Goal: Ask a question: Seek information or help from site administrators or community

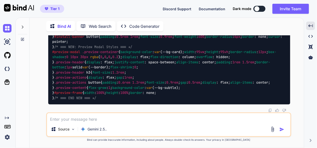
scroll to position [16697, 0]
click at [107, 122] on textarea at bounding box center [169, 117] width 244 height 9
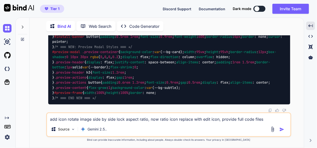
type textarea "add icon rotate image side by side lock aspect ratio, now ratio icon replace wi…"
click at [284, 130] on img "button" at bounding box center [282, 129] width 5 height 5
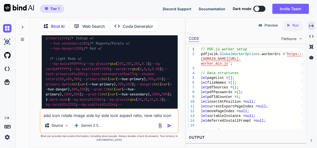
scroll to position [22389, 0]
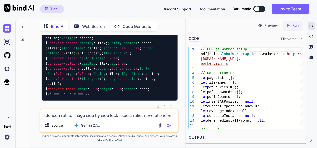
scroll to position [27990, 0]
click at [99, 114] on textarea "add icon rotate image side by side lock aspect ratio, now ratio icon replace wi…" at bounding box center [109, 113] width 137 height 9
click at [92, 111] on textarea "add icon rotate image side by side lock aspect ratio, now ratio icon replace wi…" at bounding box center [109, 113] width 137 height 9
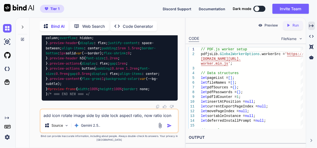
click at [89, 115] on textarea "add icon rotate image side by side lock aspect ratio, now ratio icon replace wi…" at bounding box center [109, 113] width 137 height 9
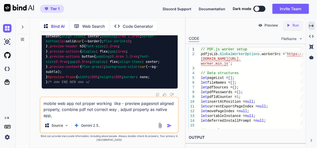
click at [119, 111] on textarea "mobile web app not proper working like - preview pagesnot aligned properly, com…" at bounding box center [109, 107] width 137 height 21
click at [92, 116] on textarea "mobile web app not proper working like - preview pagesnot aligned properly, com…" at bounding box center [109, 107] width 137 height 21
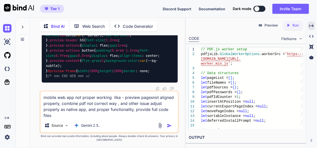
type textarea "mobile web app not proper working like - preview pagesnot aligned properly, com…"
click at [169, 124] on img "button" at bounding box center [169, 125] width 5 height 5
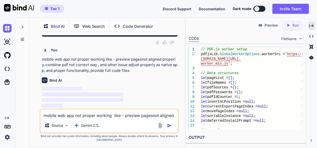
scroll to position [31109, 0]
click at [312, 25] on icon "Created with Pixso." at bounding box center [311, 26] width 5 height 5
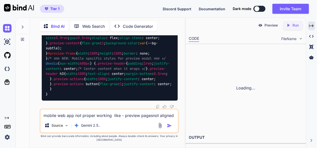
scroll to position [31325, 0]
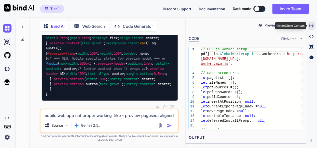
click at [314, 27] on icon "Created with Pixso." at bounding box center [311, 26] width 5 height 5
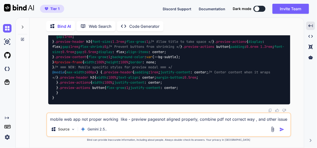
scroll to position [24317, 0]
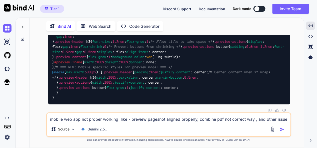
click at [99, 119] on textarea "mobile web app not proper working like - preview pagesnot aligned properly, com…" at bounding box center [169, 117] width 244 height 9
click at [170, 119] on textarea "i noticed iphone add home screen as app - i notice pdf preview not correct and …" at bounding box center [169, 117] width 244 height 9
click at [208, 120] on textarea "i noticed iphone add home screen as app - i notice pdf preview option not corre…" at bounding box center [169, 117] width 244 height 9
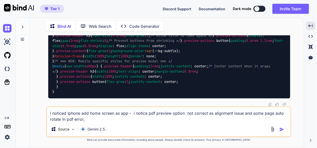
click at [74, 119] on textarea "i noticed iphone add home screen as app - i notice pdf preview option not corre…" at bounding box center [169, 114] width 244 height 15
click at [100, 120] on textarea "i noticed iphone add home screen as app - i notice pdf preview option not corre…" at bounding box center [169, 114] width 244 height 15
type textarea "i noticed iphone add home screen as app - i notice pdf preview option not corre…"
click at [281, 130] on img "button" at bounding box center [282, 129] width 5 height 5
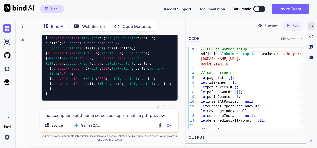
scroll to position [40133, 0]
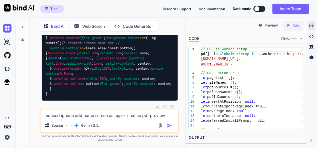
click at [92, 113] on textarea "i noticed iphone add home screen as app - i notice pdf preview option not corre…" at bounding box center [109, 113] width 137 height 9
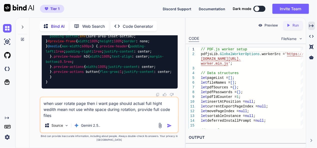
type textarea "when user rotate page then i want page should actual full hight wedith mean not…"
click at [168, 127] on img "button" at bounding box center [169, 125] width 5 height 5
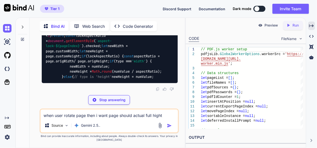
scroll to position [48823, 0]
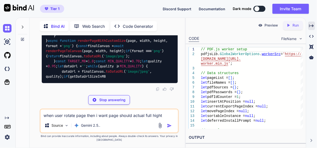
click at [310, 25] on icon "Created with Pixso." at bounding box center [311, 26] width 5 height 5
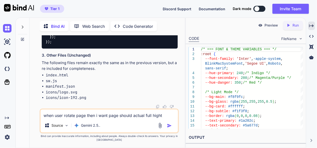
drag, startPoint x: 165, startPoint y: 88, endPoint x: 169, endPoint y: 115, distance: 27.5
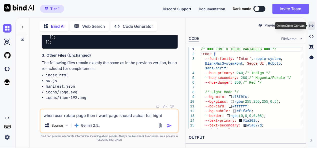
click at [313, 27] on icon "Created with Pixso." at bounding box center [311, 26] width 5 height 5
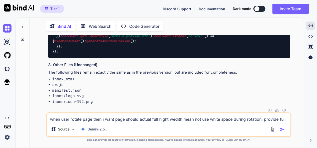
scroll to position [41993, 0]
click at [121, 118] on textarea "when user rotate page then i want page should actual full hight wedith mean not…" at bounding box center [169, 117] width 244 height 9
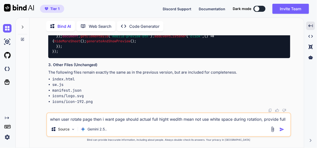
scroll to position [42041, 0]
click at [91, 119] on textarea "when user rotate page then i want page should actual full hight wedith mean not…" at bounding box center [169, 117] width 244 height 9
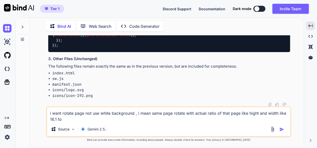
click at [57, 119] on textarea "i want rotate page not use white background , i mean same page rotate with actu…" at bounding box center [169, 114] width 244 height 15
click at [73, 119] on textarea "i want rotate page not use white background , i mean same page rotate with actu…" at bounding box center [169, 114] width 244 height 15
type textarea "i want rotate page not use white background , i mean same page rotate with actu…"
click at [284, 128] on img "button" at bounding box center [282, 129] width 5 height 5
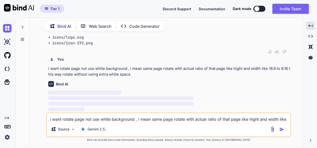
scroll to position [46326, 0]
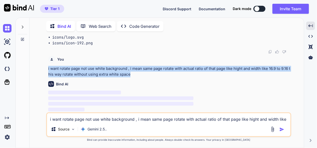
drag, startPoint x: 139, startPoint y: 74, endPoint x: 41, endPoint y: 71, distance: 97.8
click at [41, 71] on div "You Bind AI Of course! I've updated your PDF Organizer Pro tool based on your r…" at bounding box center [169, 91] width 271 height 112
copy p "i want rotate page not use white background , i mean same page rotate with actu…"
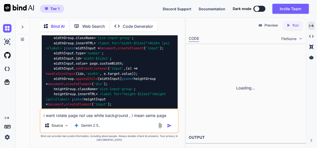
scroll to position [57581, 0]
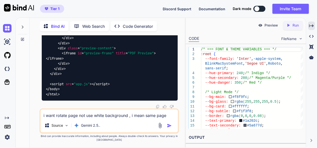
click at [311, 27] on icon "Created with Pixso." at bounding box center [311, 26] width 5 height 5
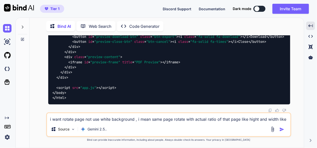
scroll to position [46426, 0]
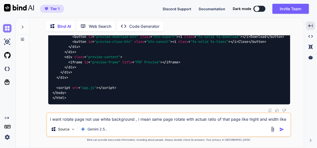
click at [8, 29] on img at bounding box center [7, 28] width 9 height 9
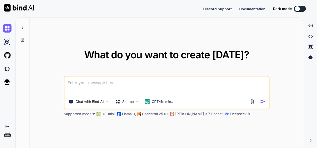
click at [109, 83] on textarea at bounding box center [167, 86] width 205 height 19
type textarea "x"
type textarea "t"
type textarea "x"
type textarea "th"
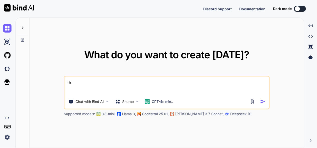
type textarea "x"
type textarea "thi"
type textarea "x"
type textarea "this"
type textarea "x"
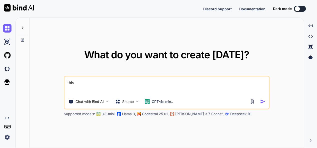
type textarea "this"
type textarea "x"
type textarea "this i"
type textarea "x"
type textarea "this is"
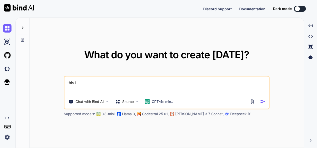
type textarea "x"
type textarea "this is"
type textarea "x"
type textarea "this is m"
type textarea "x"
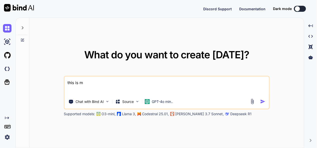
type textarea "this is my"
type textarea "x"
type textarea "this is my"
type textarea "x"
type textarea "this is my t"
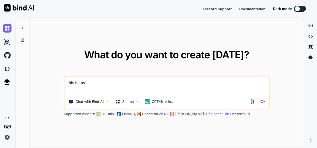
type textarea "x"
type textarea "this is my to"
type textarea "x"
type textarea "this is my too"
type textarea "x"
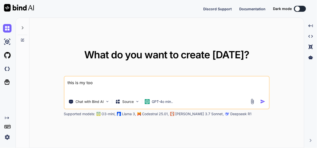
type textarea "this is my tool"
type textarea "x"
type textarea "this is my tool"
type textarea "x"
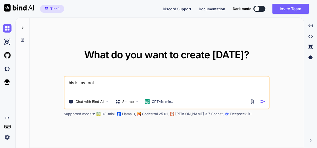
type textarea "this is my tool -"
type textarea "x"
type textarea "this is my tool -"
type textarea "x"
type textarea "this is my tool - ""
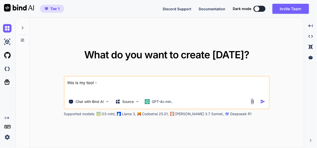
type textarea "x"
type textarea "this is my tool - """
type textarea "x"
type textarea "this is my tool - "here is js code - app.js "// PDF.js worker setup pdfjsLib.Gl…"
type textarea "x"
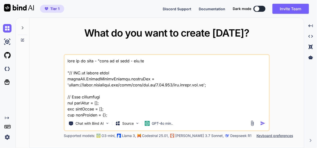
scroll to position [12501, 0]
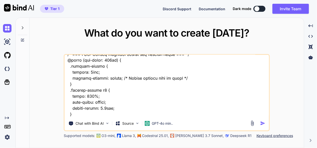
click at [99, 116] on textarea at bounding box center [167, 86] width 205 height 62
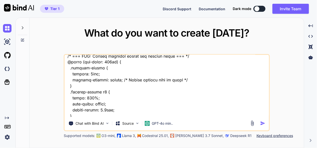
scroll to position [12502, 0]
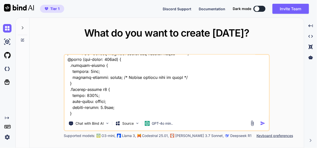
type textarea "this is my tool - """
type textarea "x"
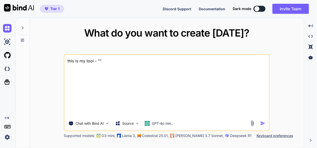
scroll to position [0, 0]
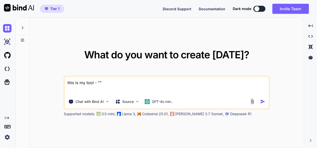
paste textarea "here is js code - app.js "// PDF.js worker setup pdfjsLib.GlobalWorkerOptions.w…"
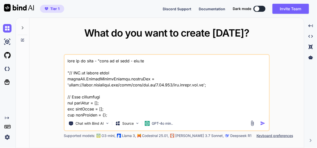
scroll to position [12501, 0]
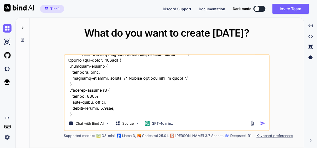
click at [91, 114] on textarea at bounding box center [167, 86] width 205 height 62
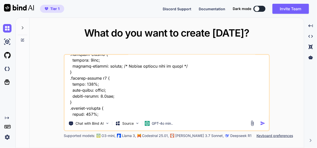
type textarea "this is my tool - "here is js code - app.js "// PDF.js worker setup pdfjsLib.Gl…"
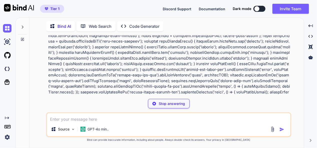
scroll to position [1275, 0]
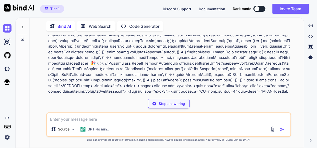
click at [168, 106] on div "Stop answering" at bounding box center [169, 104] width 42 height 10
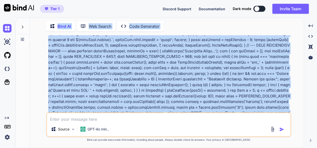
scroll to position [0, 0]
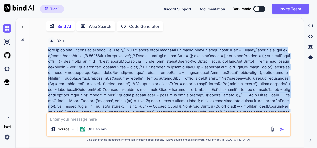
drag, startPoint x: 70, startPoint y: 78, endPoint x: 38, endPoint y: 51, distance: 41.7
click at [38, 51] on div "You Bind AI To implement the requested feature where rotating a page changes it…" at bounding box center [169, 91] width 271 height 112
copy p "this is my tool - "here is js code - app.js "// PDF.js worker setup pdfjsLib.Gl…"
click at [11, 27] on img at bounding box center [7, 28] width 9 height 9
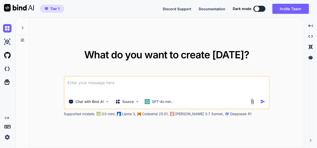
type textarea "x"
click at [85, 83] on textarea at bounding box center [167, 86] width 205 height 19
type textarea "this is my tool - "here is js code - app.js "// PDF.js worker setup pdfjsLib.Gl…"
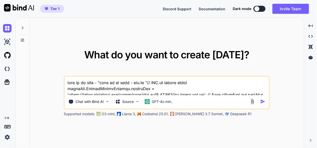
type textarea "x"
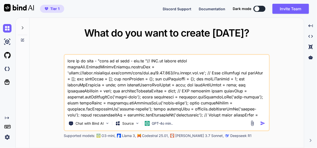
scroll to position [4811, 0]
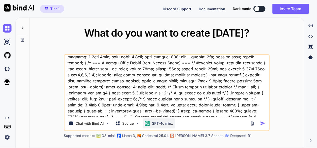
type textarea "this is my tool - "here is js code - app.js "// PDF.js worker setup pdfjsLib.Gl…"
click at [153, 125] on p "GPT-4o min.." at bounding box center [162, 123] width 21 height 5
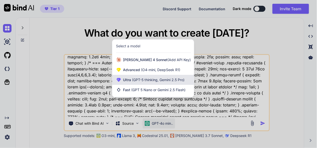
click at [150, 82] on div "Ultra (GPT-5 thinking, Gemini 2.5 Pro)" at bounding box center [153, 80] width 82 height 10
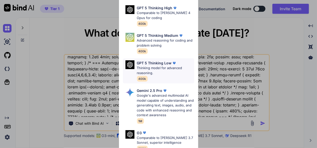
scroll to position [75, 0]
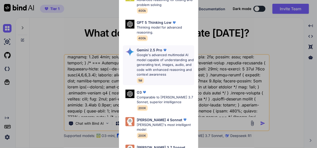
click at [158, 61] on p "Google's advanced multimodal AI model capable of understanding and generating t…" at bounding box center [165, 65] width 57 height 25
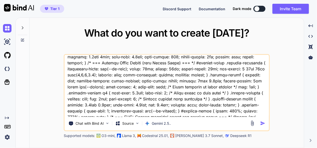
scroll to position [4812, 0]
click at [264, 123] on img "button" at bounding box center [262, 123] width 5 height 5
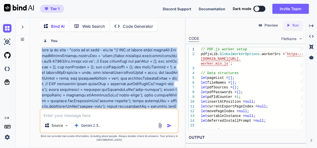
drag, startPoint x: 53, startPoint y: 76, endPoint x: 33, endPoint y: 49, distance: 32.8
click at [34, 49] on div "You Bind AI Of course! I understand the requirement. You want the rotation to c…" at bounding box center [110, 91] width 152 height 112
copy p "this is my tool - "here is js code - app.js "// PDF.js worker setup pdfjsLib.Gl…"
click at [10, 28] on img at bounding box center [7, 28] width 9 height 9
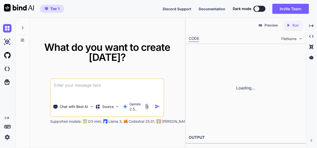
type textarea "x"
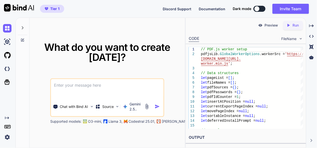
click at [125, 87] on textarea at bounding box center [107, 88] width 113 height 19
type textarea "this is my tool - "here is js code - app.js "// PDF.js worker setup pdfjsLib.Gl…"
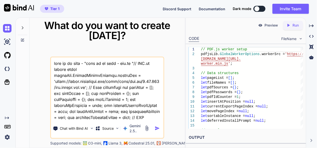
scroll to position [9688, 0]
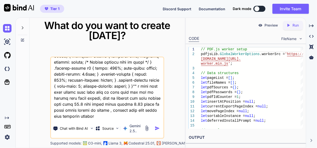
type textarea "x"
click at [142, 111] on textarea at bounding box center [107, 88] width 113 height 62
type textarea "this is my tool - "here is js code - app.js "// PDF.js worker setup pdfjsLib.Gl…"
type textarea "x"
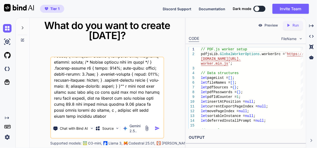
type textarea "this is my tool - "here is js code - app.js "// PDF.js worker setup pdfjsLib.Gl…"
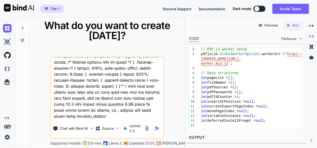
type textarea "x"
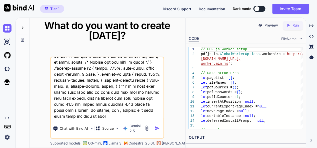
type textarea "this is my tool - "here is js code - app.js "// PDF.js worker setup pdfjsLib.Gl…"
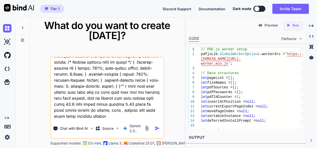
type textarea "x"
type textarea "this is my tool - "here is js code - app.js "// PDF.js worker setup pdfjsLib.Gl…"
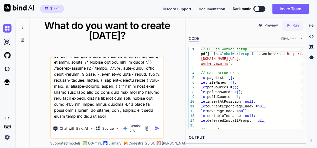
type textarea "x"
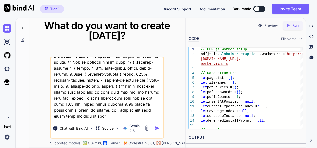
type textarea "this is my tool - "here is js code - app.js "// PDF.js worker setup pdfjsLib.Gl…"
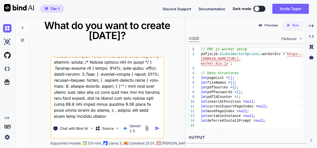
type textarea "x"
type textarea "this is my tool - "here is js code - app.js "// PDF.js worker setup pdfjsLib.Gl…"
type textarea "x"
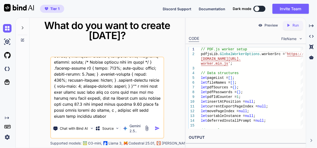
type textarea "this is my tool - "here is js code - app.js "// PDF.js worker setup pdfjsLib.Gl…"
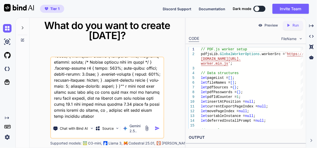
type textarea "x"
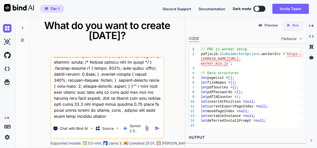
type textarea "this is my tool - "here is js code - app.js "// PDF.js worker setup pdfjsLib.Gl…"
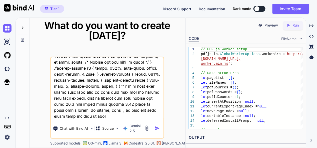
type textarea "x"
type textarea "this is my tool - "here is js code - app.js "// PDF.js worker setup pdfjsLib.Gl…"
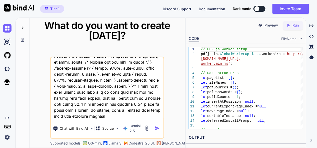
type textarea "x"
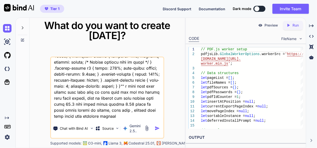
type textarea "this is my tool - "here is js code - app.js "// PDF.js worker setup pdfjsLib.Gl…"
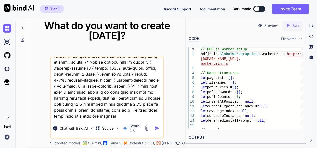
type textarea "x"
type textarea "this is my tool - "here is js code - app.js "// PDF.js worker setup pdfjsLib.Gl…"
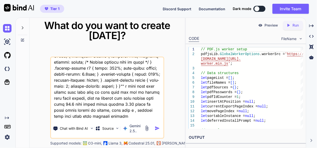
type textarea "x"
type textarea "this is my tool - "here is js code - app.js "// PDF.js worker setup pdfjsLib.Gl…"
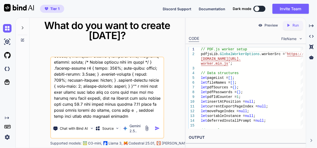
type textarea "x"
type textarea "this is my tool - "here is js code - app.js "// PDF.js worker setup pdfjsLib.Gl…"
type textarea "x"
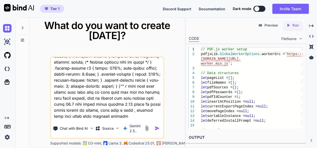
type textarea "this is my tool - "here is js code - app.js "// PDF.js worker setup pdfjsLib.Gl…"
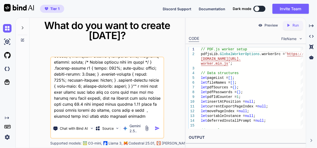
type textarea "x"
type textarea "this is my tool - "here is js code - app.js "// PDF.js worker setup pdfjsLib.Gl…"
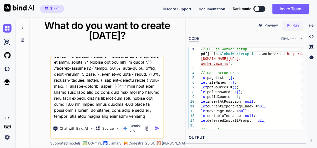
type textarea "x"
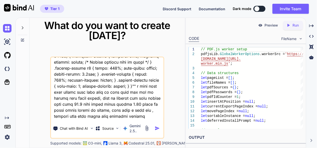
type textarea "this is my tool - "here is js code - app.js "// PDF.js worker setup pdfjsLib.Gl…"
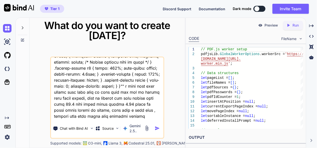
type textarea "x"
type textarea "this is my tool - "here is js code - app.js "// PDF.js worker setup pdfjsLib.Gl…"
type textarea "x"
type textarea "this is my tool - "here is js code - app.js "// PDF.js worker setup pdfjsLib.Gl…"
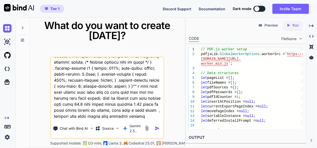
type textarea "x"
type textarea "this is my tool - "here is js code - app.js "// PDF.js worker setup pdfjsLib.Gl…"
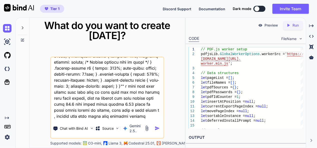
type textarea "x"
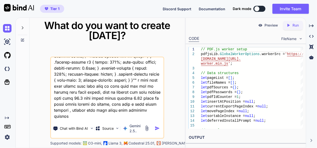
type textarea "this is my tool - "here is js code - app.js "// PDF.js worker setup pdfjsLib.Gl…"
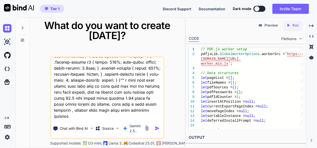
type textarea "x"
type textarea "this is my tool - "here is js code - app.js "// PDF.js worker setup pdfjsLib.Gl…"
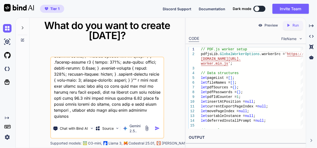
type textarea "x"
type textarea "this is my tool - "here is js code - app.js "// PDF.js worker setup pdfjsLib.Gl…"
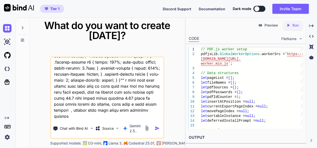
type textarea "x"
type textarea "this is my tool - "here is js code - app.js "// PDF.js worker setup pdfjsLib.Gl…"
type textarea "x"
type textarea "this is my tool - "here is js code - app.js "// PDF.js worker setup pdfjsLib.Gl…"
type textarea "x"
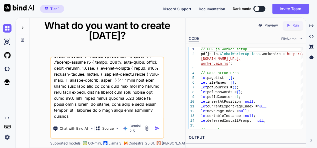
type textarea "this is my tool - "here is js code - app.js "// PDF.js worker setup pdfjsLib.Gl…"
type textarea "x"
type textarea "this is my tool - "here is js code - app.js "// PDF.js worker setup pdfjsLib.Gl…"
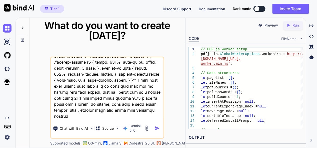
type textarea "x"
type textarea "this is my tool - "here is js code - app.js "// PDF.js worker setup pdfjsLib.Gl…"
type textarea "x"
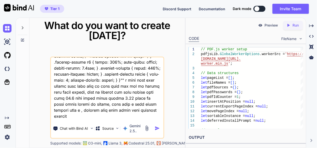
type textarea "this is my tool - "here is js code - app.js "// PDF.js worker setup pdfjsLib.Gl…"
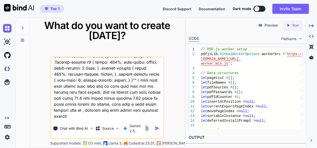
type textarea "x"
type textarea "this is my tool - "here is js code - app.js "// PDF.js worker setup pdfjsLib.Gl…"
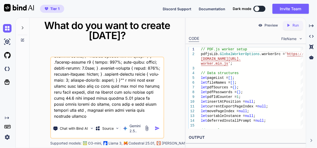
type textarea "x"
type textarea "this is my tool - "here is js code - app.js "// PDF.js worker setup pdfjsLib.Gl…"
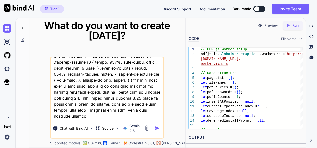
type textarea "x"
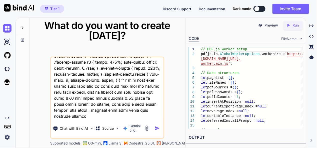
type textarea "this is my tool - "here is js code - app.js "// PDF.js worker setup pdfjsLib.Gl…"
type textarea "x"
type textarea "this is my tool - "here is js code - app.js "// PDF.js worker setup pdfjsLib.Gl…"
type textarea "x"
type textarea "this is my tool - "here is js code - app.js "// PDF.js worker setup pdfjsLib.Gl…"
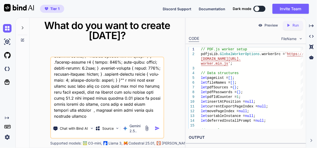
type textarea "x"
type textarea "this is my tool - "here is js code - app.js "// PDF.js worker setup pdfjsLib.Gl…"
type textarea "x"
type textarea "this is my tool - "here is js code - app.js "// PDF.js worker setup pdfjsLib.Gl…"
type textarea "x"
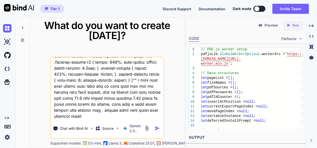
type textarea "this is my tool - "here is js code - app.js "// PDF.js worker setup pdfjsLib.Gl…"
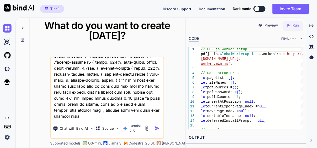
type textarea "x"
type textarea "this is my tool - "here is js code - app.js "// PDF.js worker setup pdfjsLib.Gl…"
type textarea "x"
type textarea "this is my tool - "here is js code - app.js "// PDF.js worker setup pdfjsLib.Gl…"
type textarea "x"
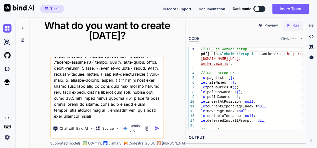
type textarea "this is my tool - "here is js code - app.js "// PDF.js worker setup pdfjsLib.Gl…"
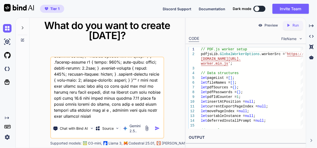
type textarea "x"
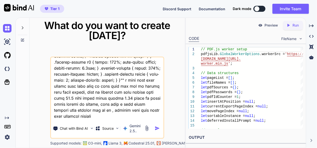
type textarea "this is my tool - "here is js code - app.js "// PDF.js worker setup pdfjsLib.Gl…"
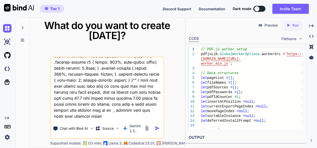
type textarea "x"
type textarea "this is my tool - "here is js code - app.js "// PDF.js worker setup pdfjsLib.Gl…"
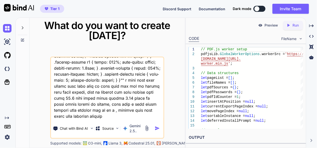
type textarea "x"
type textarea "this is my tool - "here is js code - app.js "// PDF.js worker setup pdfjsLib.Gl…"
type textarea "x"
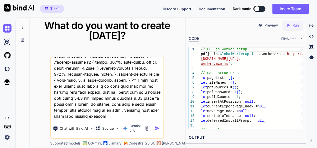
type textarea "this is my tool - "here is js code - app.js "// PDF.js worker setup pdfjsLib.Gl…"
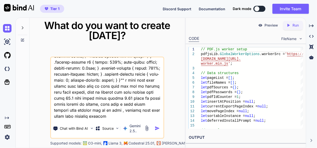
type textarea "x"
type textarea "this is my tool - "here is js code - app.js "// PDF.js worker setup pdfjsLib.Gl…"
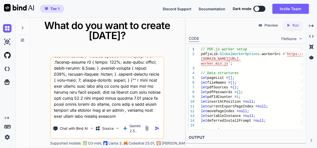
type textarea "x"
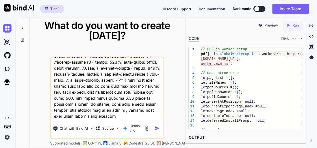
type textarea "this is my tool - "here is js code - app.js "// PDF.js worker setup pdfjsLib.Gl…"
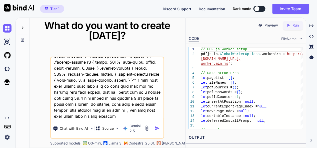
type textarea "x"
type textarea "this is my tool - "here is js code - app.js "// PDF.js worker setup pdfjsLib.Gl…"
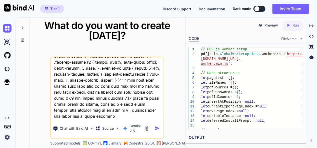
type textarea "x"
type textarea "this is my tool - "here is js code - app.js "// PDF.js worker setup pdfjsLib.Gl…"
type textarea "x"
type textarea "this is my tool - "here is js code - app.js "// PDF.js worker setup pdfjsLib.Gl…"
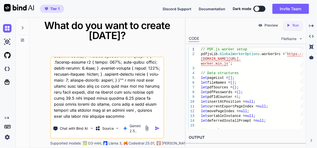
click at [157, 128] on img "button" at bounding box center [157, 128] width 5 height 5
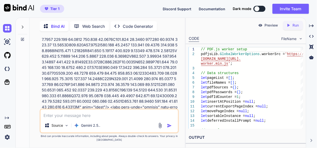
scroll to position [3076, 0]
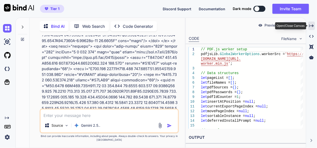
click at [315, 27] on div "Created with Pixso." at bounding box center [311, 26] width 7 height 9
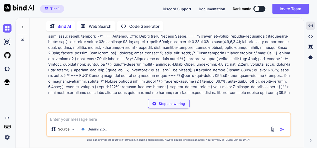
scroll to position [3240, 0]
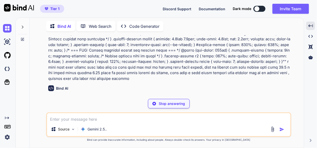
type textarea "x"
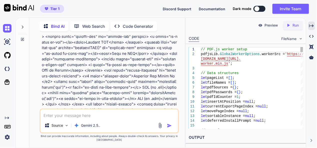
scroll to position [3741, 0]
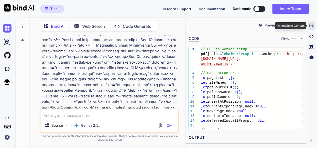
click at [315, 24] on div "Created with Pixso." at bounding box center [311, 26] width 7 height 9
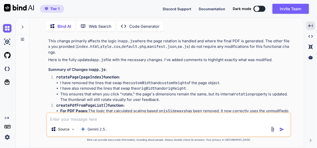
scroll to position [3340, 0]
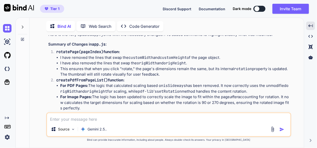
click at [277, 132] on img at bounding box center [278, 134] width 4 height 4
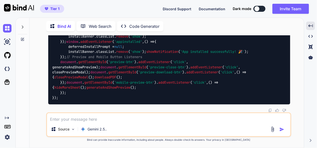
scroll to position [8301, 0]
click at [95, 120] on textarea at bounding box center [169, 117] width 244 height 9
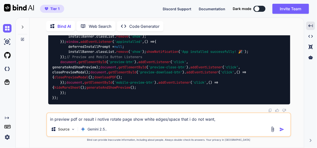
type textarea "in preview pdf or result i notive rotate page show white edges/space that i do …"
click at [282, 128] on img "button" at bounding box center [282, 129] width 5 height 5
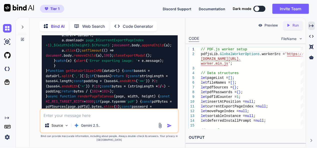
scroll to position [11952, 0]
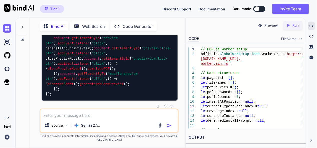
scroll to position [17646, 0]
click at [88, 117] on textarea at bounding box center [109, 113] width 137 height 9
click at [97, 117] on textarea at bounding box center [109, 113] width 137 height 9
type textarea "i want as we rotate page in adobe pdf editor , as in result file"
click at [167, 127] on div at bounding box center [165, 126] width 17 height 6
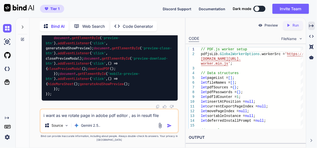
click at [169, 126] on img "button" at bounding box center [169, 125] width 5 height 5
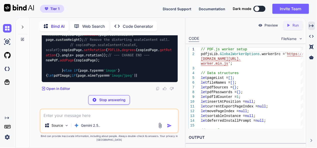
scroll to position [17924, 0]
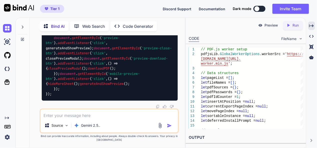
scroll to position [23595, 0]
click at [85, 114] on textarea at bounding box center [109, 113] width 137 height 9
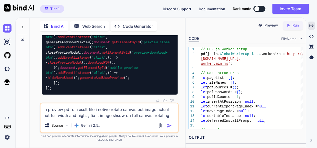
type textarea "in preview pdf or result file i notive rotate canvas but image actual not full …"
click at [169, 126] on img "button" at bounding box center [169, 125] width 5 height 5
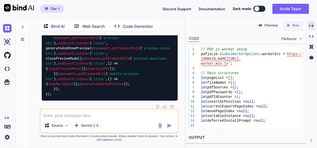
scroll to position [23829, 0]
click at [96, 114] on textarea at bounding box center [109, 113] width 137 height 9
paste textarea "Error creating preview: pdfPage.translate is not a function"
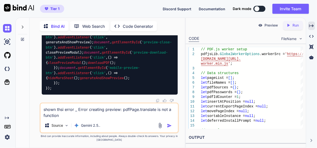
type textarea "shown thsi error _ Error creating preview: pdfPage.translate is not a function"
click at [172, 126] on img "button" at bounding box center [169, 125] width 5 height 5
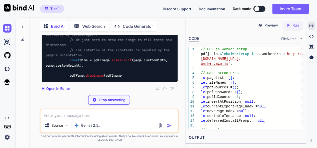
scroll to position [29785, 0]
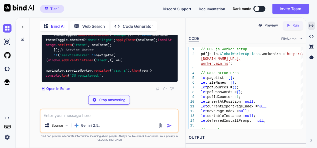
scroll to position [29785, 0]
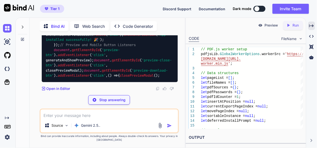
type textarea "x"
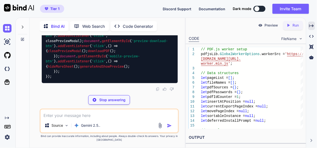
type textarea "downloadPDF(); }); document.getElementById('mobile-preview-btn').addEventListen…"
type textarea "x"
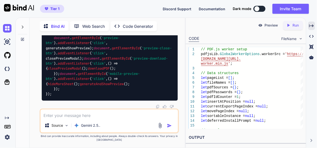
click at [80, 117] on textarea at bounding box center [109, 113] width 137 height 9
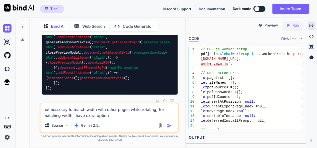
click at [95, 117] on textarea "not nessecry to match width with other pages while rotating, for matching width…" at bounding box center [109, 110] width 137 height 15
click at [118, 115] on textarea "not nessecry to match width with other pages while rotating, for matching width…" at bounding box center [109, 110] width 137 height 15
type textarea "not nessecry to match width with other pages while rotating, for matching width…"
click at [170, 124] on img "button" at bounding box center [169, 125] width 5 height 5
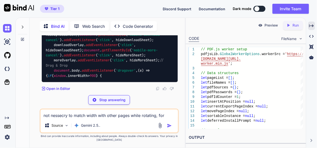
scroll to position [35698, 0]
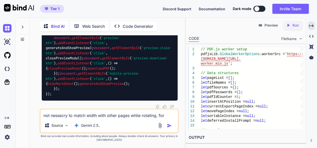
click at [84, 116] on textarea "not nessecry to match width with other pages while rotating, for matching width…" at bounding box center [109, 113] width 137 height 9
type textarea "issue now solved ,"
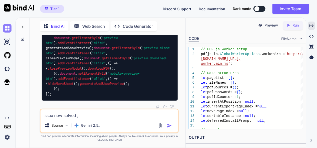
click at [8, 25] on img at bounding box center [7, 28] width 9 height 9
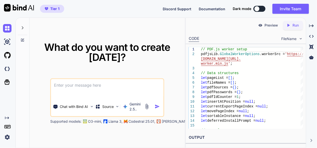
click at [92, 85] on textarea at bounding box center [107, 88] width 113 height 19
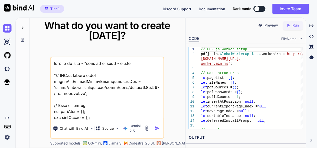
scroll to position [16658, 0]
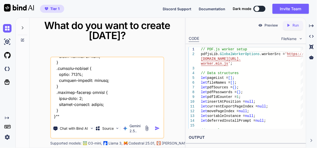
click at [67, 116] on textarea at bounding box center [107, 88] width 113 height 62
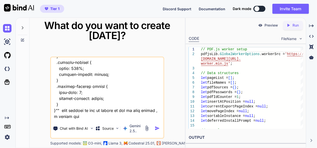
type textarea "this is my tool - "here is js code - app.js "// PDF.js worker setup pdfjsLib.Gl…"
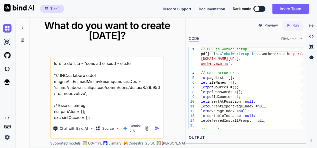
scroll to position [16682, 0]
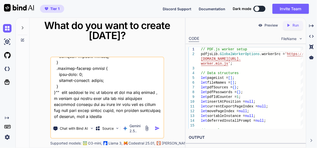
type textarea "this is my tool - "here is js code - app.js "// PDF.js worker setup pdfjsLib.Gl…"
type textarea "x"
type textarea "this is my tool - "here is js code - app.js "// PDF.js worker setup pdfjsLib.Gl…"
type textarea "x"
type textarea "this is my tool - "here is js code - app.js "// PDF.js worker setup pdfjsLib.Gl…"
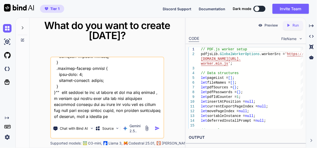
type textarea "x"
type textarea "this is my tool - "here is js code - app.js "// PDF.js worker setup pdfjsLib.Gl…"
type textarea "x"
type textarea "this is my tool - "here is js code - app.js "// PDF.js worker setup pdfjsLib.Gl…"
type textarea "x"
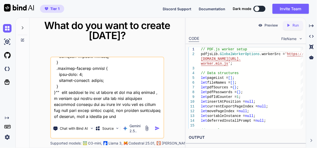
type textarea "this is my tool - "here is js code - app.js "// PDF.js worker setup pdfjsLib.Gl…"
type textarea "x"
type textarea "this is my tool - "here is js code - app.js "// PDF.js worker setup pdfjsLib.Gl…"
type textarea "x"
type textarea "this is my tool - "here is js code - app.js "// PDF.js worker setup pdfjsLib.Gl…"
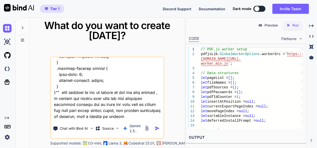
type textarea "x"
type textarea "this is my tool - "here is js code - app.js "// PDF.js worker setup pdfjsLib.Gl…"
type textarea "x"
type textarea "this is my tool - "here is js code - app.js "// PDF.js worker setup pdfjsLib.Gl…"
type textarea "x"
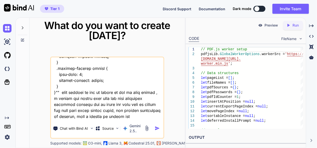
type textarea "this is my tool - "here is js code - app.js "// PDF.js worker setup pdfjsLib.Gl…"
type textarea "x"
type textarea "this is my tool - "here is js code - app.js "// PDF.js worker setup pdfjsLib.Gl…"
type textarea "x"
type textarea "this is my tool - "here is js code - app.js "// PDF.js worker setup pdfjsLib.Gl…"
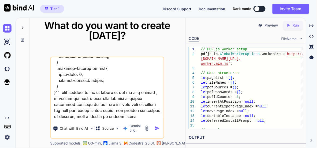
type textarea "x"
type textarea "this is my tool - "here is js code - app.js "// PDF.js worker setup pdfjsLib.Gl…"
type textarea "x"
type textarea "this is my tool - "here is js code - app.js "// PDF.js worker setup pdfjsLib.Gl…"
type textarea "x"
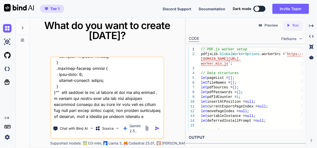
type textarea "this is my tool - "here is js code - app.js "// PDF.js worker setup pdfjsLib.Gl…"
type textarea "x"
type textarea "this is my tool - "here is js code - app.js "// PDF.js worker setup pdfjsLib.Gl…"
type textarea "x"
type textarea "this is my tool - "here is js code - app.js "// PDF.js worker setup pdfjsLib.Gl…"
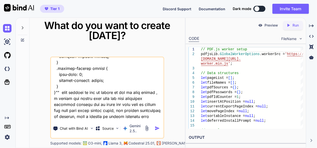
type textarea "x"
type textarea "this is my tool - "here is js code - app.js "// PDF.js worker setup pdfjsLib.Gl…"
type textarea "x"
type textarea "this is my tool - "here is js code - app.js "// PDF.js worker setup pdfjsLib.Gl…"
type textarea "x"
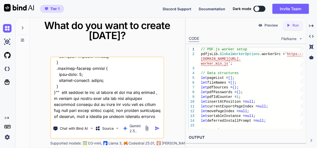
type textarea "this is my tool - "here is js code - app.js "// PDF.js worker setup pdfjsLib.Gl…"
type textarea "x"
type textarea "this is my tool - "here is js code - app.js "// PDF.js worker setup pdfjsLib.Gl…"
type textarea "x"
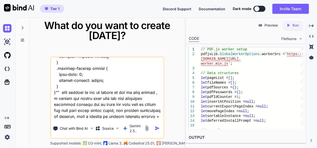
type textarea "this is my tool - "here is js code - app.js "// PDF.js worker setup pdfjsLib.Gl…"
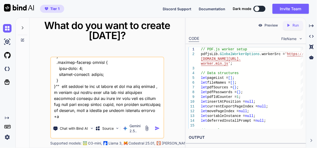
type textarea "x"
type textarea "this is my tool - "here is js code - app.js "// PDF.js worker setup pdfjsLib.Gl…"
type textarea "x"
type textarea "this is my tool - "here is js code - app.js "// PDF.js worker setup pdfjsLib.Gl…"
type textarea "x"
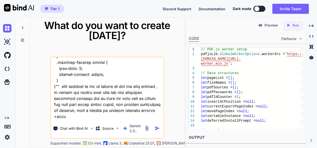
type textarea "this is my tool - "here is js code - app.js "// PDF.js worker setup pdfjsLib.Gl…"
type textarea "x"
type textarea "this is my tool - "here is js code - app.js "// PDF.js worker setup pdfjsLib.Gl…"
type textarea "x"
type textarea "this is my tool - "here is js code - app.js "// PDF.js worker setup pdfjsLib.Gl…"
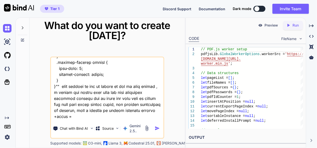
type textarea "x"
type textarea "this is my tool - "here is js code - app.js "// PDF.js worker setup pdfjsLib.Gl…"
type textarea "x"
type textarea "this is my tool - "here is js code - app.js "// PDF.js worker setup pdfjsLib.Gl…"
type textarea "x"
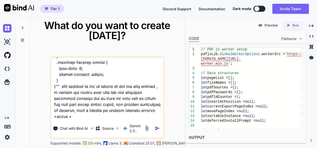
type textarea "this is my tool - "here is js code - app.js "// PDF.js worker setup pdfjsLib.Gl…"
type textarea "x"
type textarea "this is my tool - "here is js code - app.js "// PDF.js worker setup pdfjsLib.Gl…"
type textarea "x"
type textarea "this is my tool - "here is js code - app.js "// PDF.js worker setup pdfjsLib.Gl…"
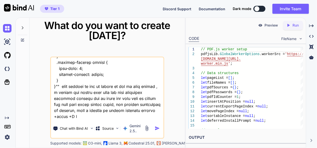
type textarea "x"
type textarea "this is my tool - "here is js code - app.js "// PDF.js worker setup pdfjsLib.Gl…"
type textarea "x"
type textarea "this is my tool - "here is js code - app.js "// PDF.js worker setup pdfjsLib.Gl…"
type textarea "x"
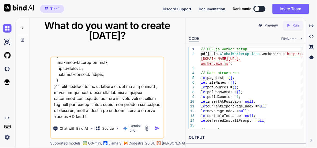
type textarea "this is my tool - "here is js code - app.js "// PDF.js worker setup pdfjsLib.Gl…"
type textarea "x"
type textarea "this is my tool - "here is js code - app.js "// PDF.js worker setup pdfjsLib.Gl…"
type textarea "x"
type textarea "this is my tool - "here is js code - app.js "// PDF.js worker setup pdfjsLib.Gl…"
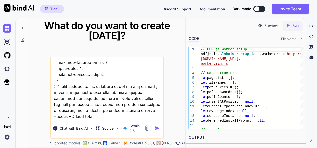
type textarea "x"
type textarea "this is my tool - "here is js code - app.js "// PDF.js worker setup pdfjsLib.Gl…"
type textarea "x"
type textarea "this is my tool - "here is js code - app.js "// PDF.js worker setup pdfjsLib.Gl…"
type textarea "x"
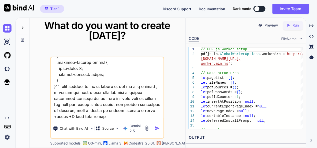
type textarea "this is my tool - "here is js code - app.js "// PDF.js worker setup pdfjsLib.Gl…"
type textarea "x"
type textarea "this is my tool - "here is js code - app.js "// PDF.js worker setup pdfjsLib.Gl…"
type textarea "x"
type textarea "this is my tool - "here is js code - app.js "// PDF.js worker setup pdfjsLib.Gl…"
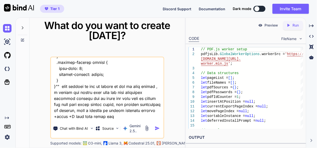
type textarea "x"
type textarea "this is my tool - "here is js code - app.js "// PDF.js worker setup pdfjsLib.Gl…"
type textarea "x"
type textarea "this is my tool - "here is js code - app.js "// PDF.js worker setup pdfjsLib.Gl…"
type textarea "x"
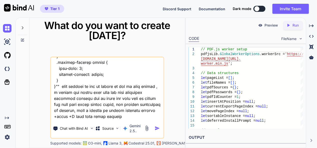
type textarea "this is my tool - "here is js code - app.js "// PDF.js worker setup pdfjsLib.Gl…"
type textarea "x"
type textarea "this is my tool - "here is js code - app.js "// PDF.js worker setup pdfjsLib.Gl…"
type textarea "x"
type textarea "this is my tool - "here is js code - app.js "// PDF.js worker setup pdfjsLib.Gl…"
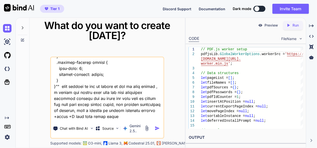
type textarea "x"
type textarea "this is my tool - "here is js code - app.js "// PDF.js worker setup pdfjsLib.Gl…"
type textarea "x"
type textarea "this is my tool - "here is js code - app.js "// PDF.js worker setup pdfjsLib.Gl…"
type textarea "x"
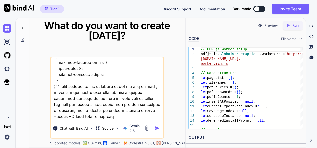
type textarea "this is my tool - "here is js code - app.js "// PDF.js worker setup pdfjsLib.Gl…"
type textarea "x"
type textarea "this is my tool - "here is js code - app.js "// PDF.js worker setup pdfjsLib.Gl…"
type textarea "x"
type textarea "this is my tool - "here is js code - app.js "// PDF.js worker setup pdfjsLib.Gl…"
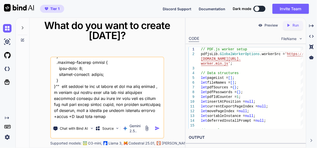
type textarea "x"
type textarea "this is my tool - "here is js code - app.js "// PDF.js worker setup pdfjsLib.Gl…"
type textarea "x"
type textarea "this is my tool - "here is js code - app.js "// PDF.js worker setup pdfjsLib.Gl…"
type textarea "x"
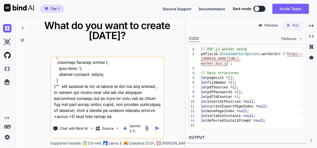
type textarea "this is my tool - "here is js code - app.js "// PDF.js worker setup pdfjsLib.Gl…"
type textarea "x"
type textarea "this is my tool - "here is js code - app.js "// PDF.js worker setup pdfjsLib.Gl…"
type textarea "x"
type textarea "this is my tool - "here is js code - app.js "// PDF.js worker setup pdfjsLib.Gl…"
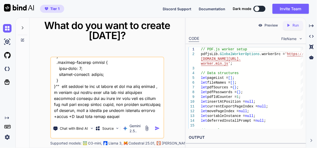
type textarea "x"
type textarea "this is my tool - "here is js code - app.js "// PDF.js worker setup pdfjsLib.Gl…"
type textarea "x"
type textarea "this is my tool - "here is js code - app.js "// PDF.js worker setup pdfjsLib.Gl…"
type textarea "x"
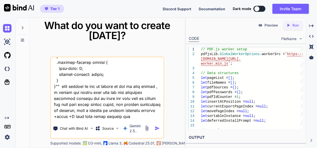
type textarea "this is my tool - "here is js code - app.js "// PDF.js worker setup pdfjsLib.Gl…"
type textarea "x"
type textarea "this is my tool - "here is js code - app.js "// PDF.js worker setup pdfjsLib.Gl…"
type textarea "x"
type textarea "this is my tool - "here is js code - app.js "// PDF.js worker setup pdfjsLib.Gl…"
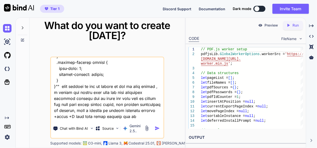
type textarea "x"
type textarea "this is my tool - "here is js code - app.js "// PDF.js worker setup pdfjsLib.Gl…"
type textarea "x"
type textarea "this is my tool - "here is js code - app.js "// PDF.js worker setup pdfjsLib.Gl…"
type textarea "x"
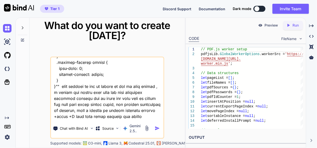
type textarea "this is my tool - "here is js code - app.js "// PDF.js worker setup pdfjsLib.Gl…"
type textarea "x"
click at [124, 117] on textarea at bounding box center [107, 88] width 113 height 62
type textarea "this is my tool - "here is js code - app.js "// PDF.js worker setup pdfjsLib.Gl…"
type textarea "x"
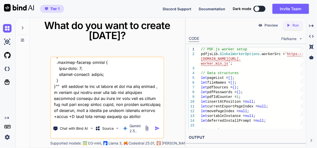
click at [141, 117] on textarea at bounding box center [107, 88] width 113 height 62
type textarea "this is my tool - "here is js code - app.js "// PDF.js worker setup pdfjsLib.Gl…"
type textarea "x"
type textarea "this is my tool - "here is js code - app.js "// PDF.js worker setup pdfjsLib.Gl…"
type textarea "x"
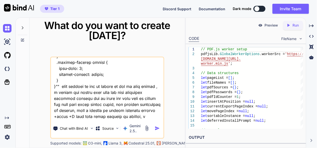
type textarea "this is my tool - "here is js code - app.js "// PDF.js worker setup pdfjsLib.Gl…"
type textarea "x"
type textarea "this is my tool - "here is js code - app.js "// PDF.js worker setup pdfjsLib.Gl…"
type textarea "x"
type textarea "this is my tool - "here is js code - app.js "// PDF.js worker setup pdfjsLib.Gl…"
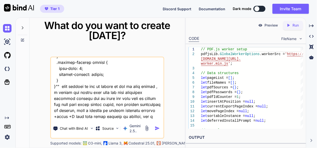
type textarea "x"
type textarea "this is my tool - "here is js code - app.js "// PDF.js worker setup pdfjsLib.Gl…"
type textarea "x"
type textarea "this is my tool - "here is js code - app.js "// PDF.js worker setup pdfjsLib.Gl…"
type textarea "x"
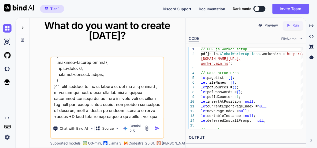
type textarea "this is my tool - "here is js code - app.js "// PDF.js worker setup pdfjsLib.Gl…"
type textarea "x"
type textarea "this is my tool - "here is js code - app.js "// PDF.js worker setup pdfjsLib.Gl…"
type textarea "x"
type textarea "this is my tool - "here is js code - app.js "// PDF.js worker setup pdfjsLib.Gl…"
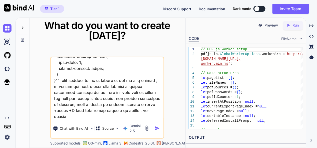
type textarea "x"
type textarea "this is my tool - "here is js code - app.js "// PDF.js worker setup pdfjsLib.Gl…"
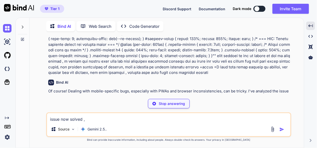
scroll to position [3338, 0]
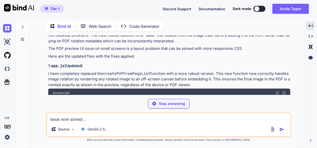
type textarea "x"
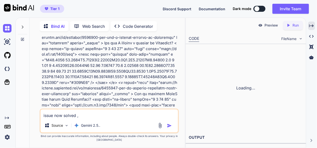
scroll to position [5914, 0]
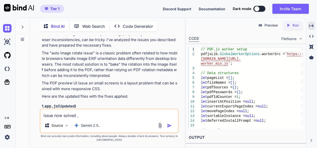
click at [165, 142] on img at bounding box center [165, 144] width 4 height 4
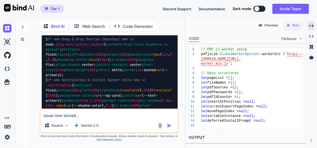
scroll to position [11890, 0]
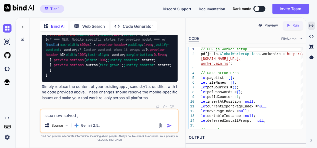
scroll to position [15189, 0]
click at [89, 117] on textarea "issue now solved ," at bounding box center [109, 113] width 137 height 9
type textarea "i"
type textarea "preview pdf"
